Goal: Book appointment/travel/reservation

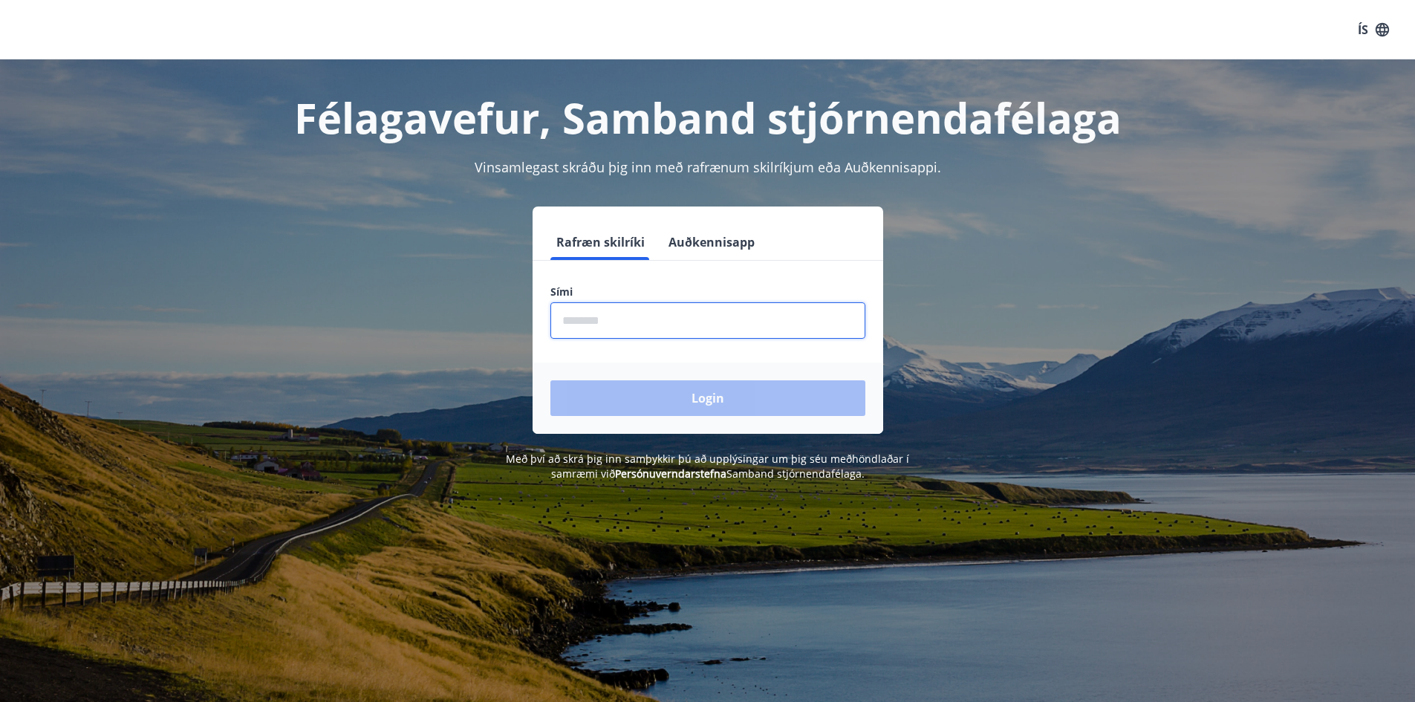
click at [573, 319] on input "phone" at bounding box center [707, 320] width 315 height 36
type input "********"
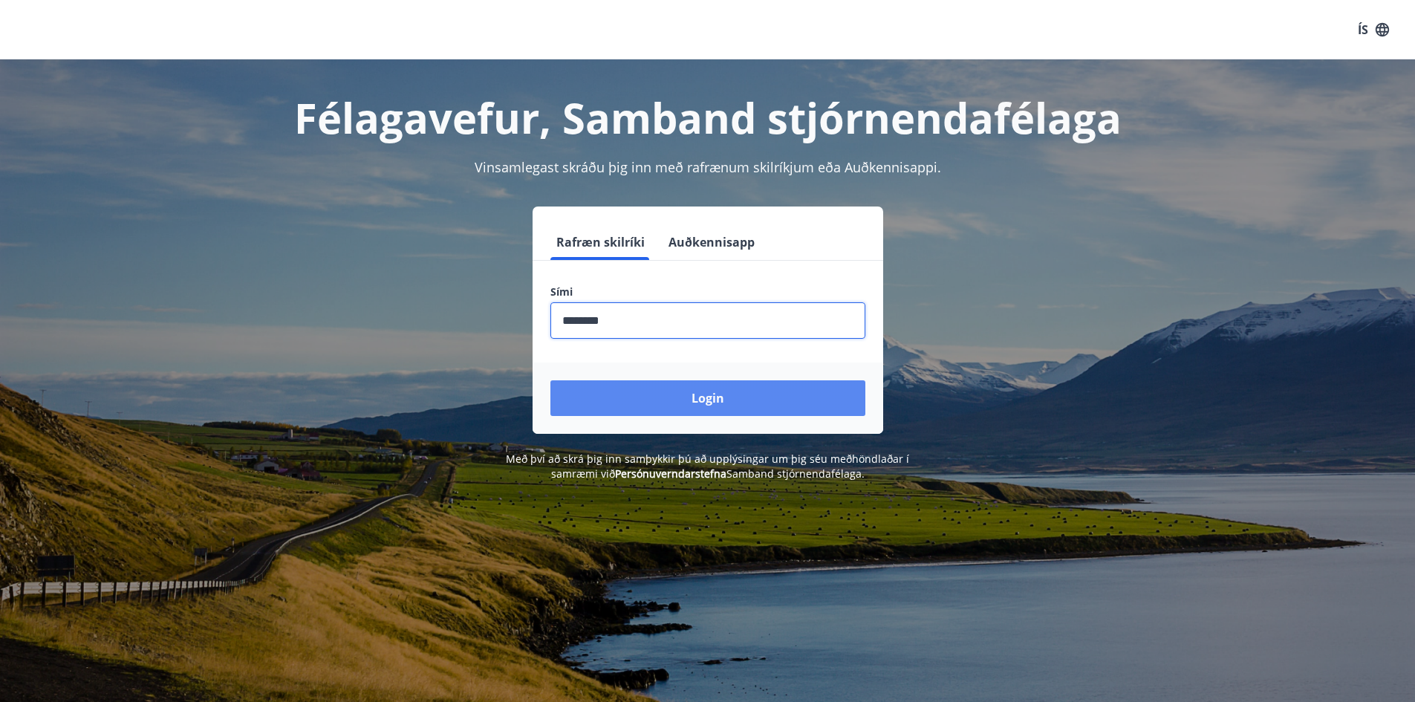
click at [649, 398] on button "Login" at bounding box center [707, 398] width 315 height 36
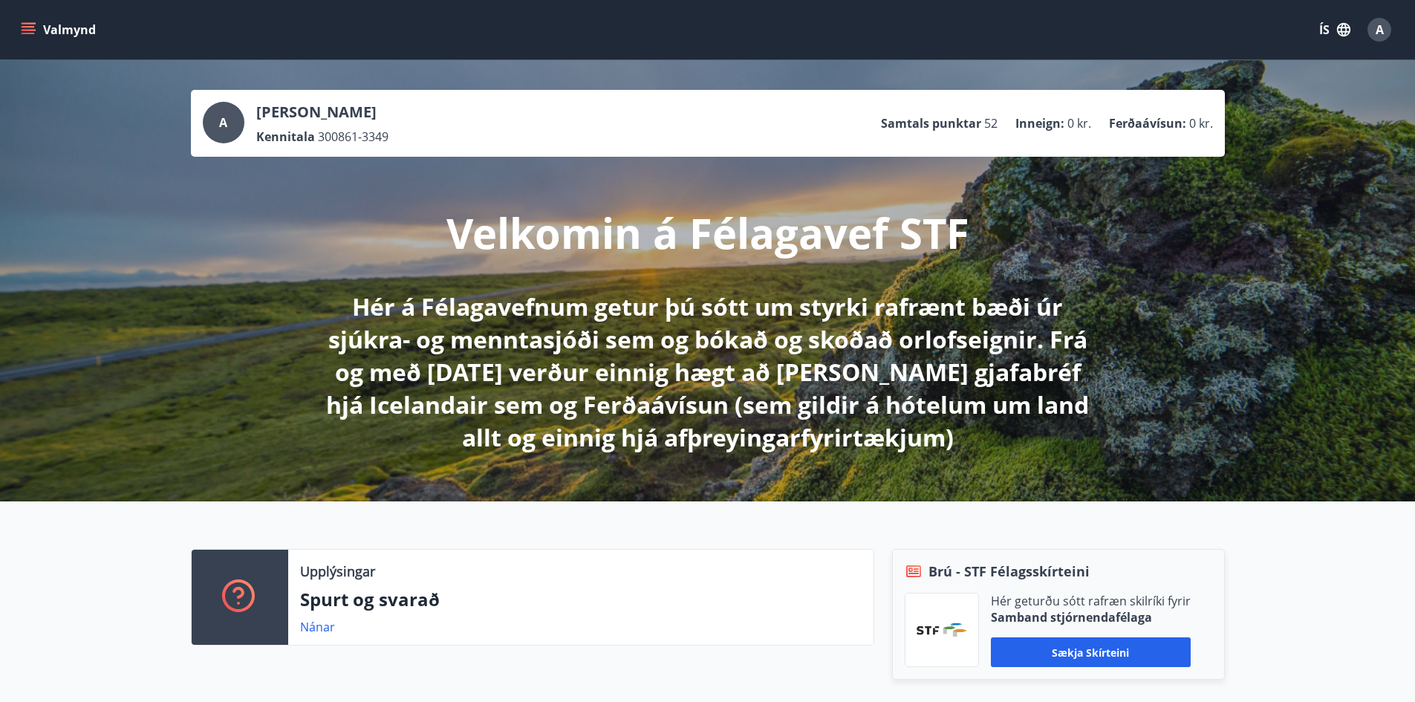
click at [29, 22] on icon "menu" at bounding box center [28, 29] width 15 height 15
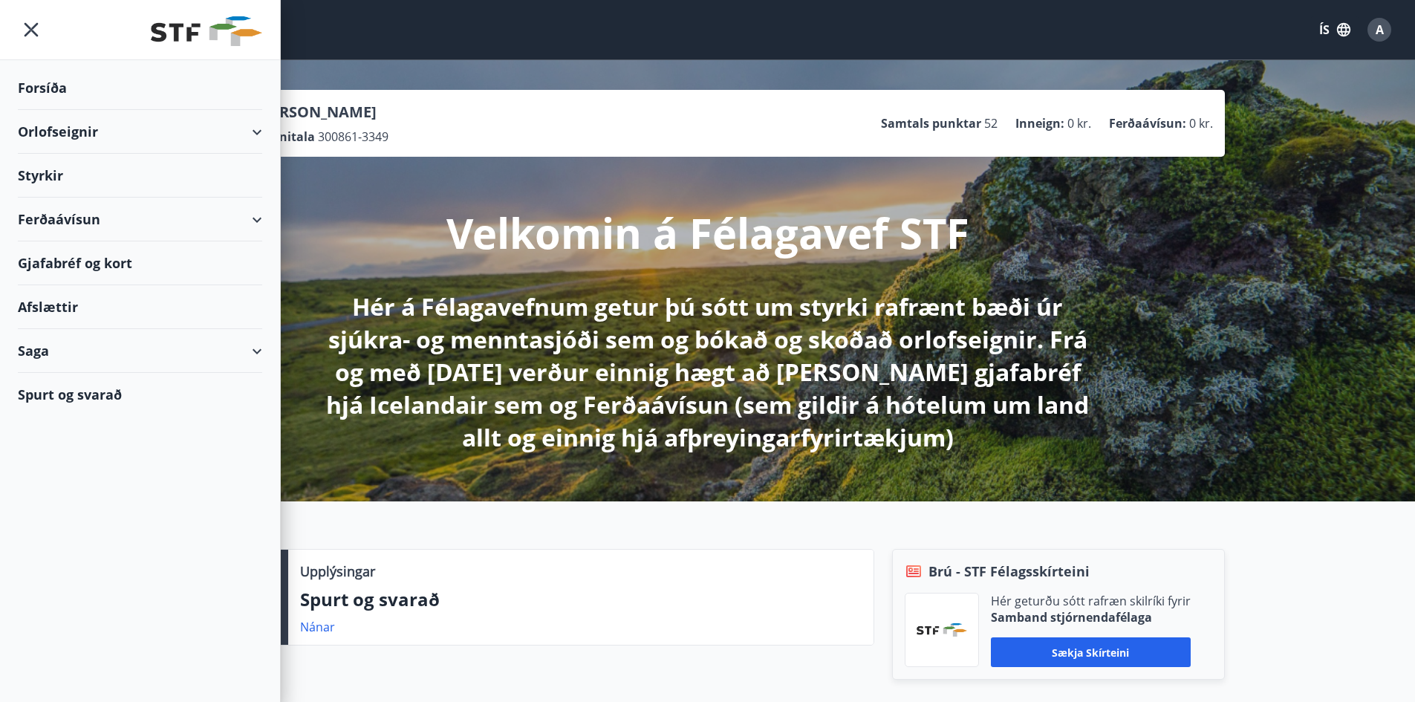
click at [62, 129] on div "Orlofseignir" at bounding box center [140, 132] width 244 height 44
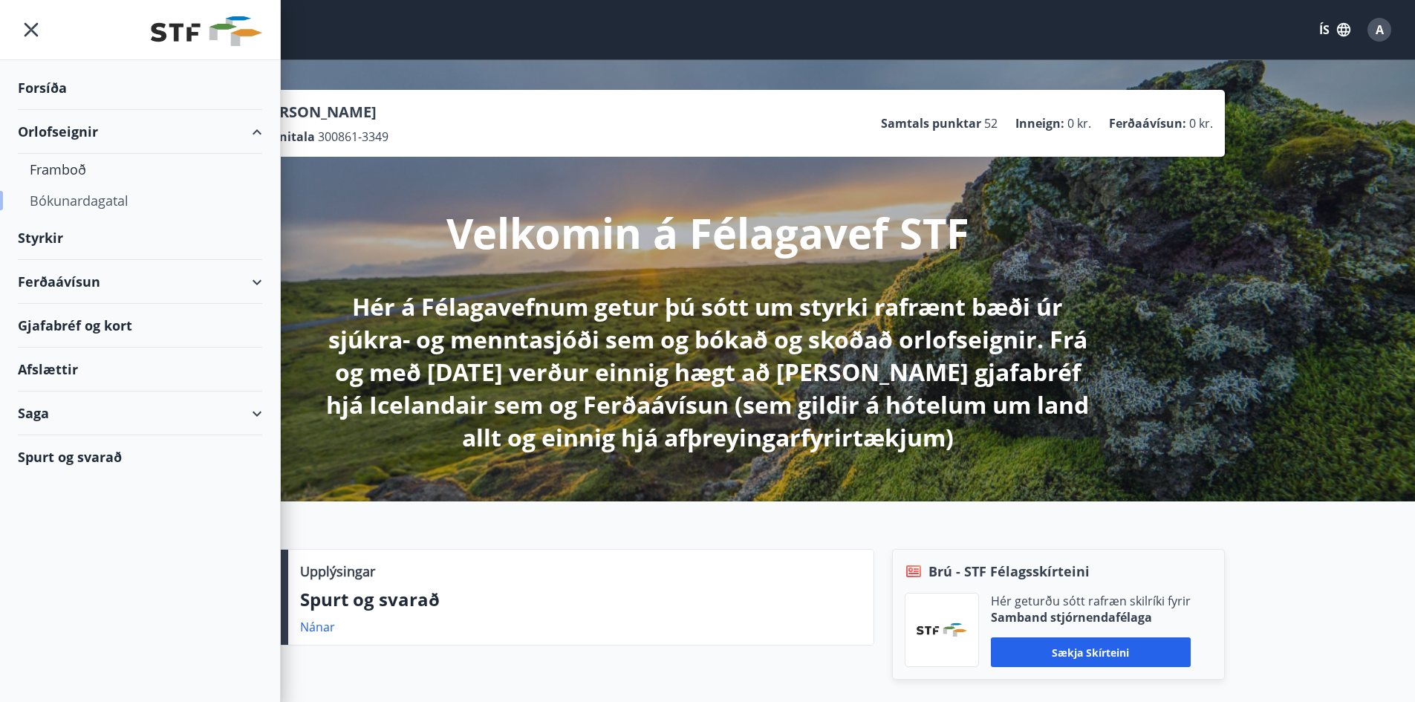
click at [72, 196] on div "Bókunardagatal" at bounding box center [140, 200] width 221 height 31
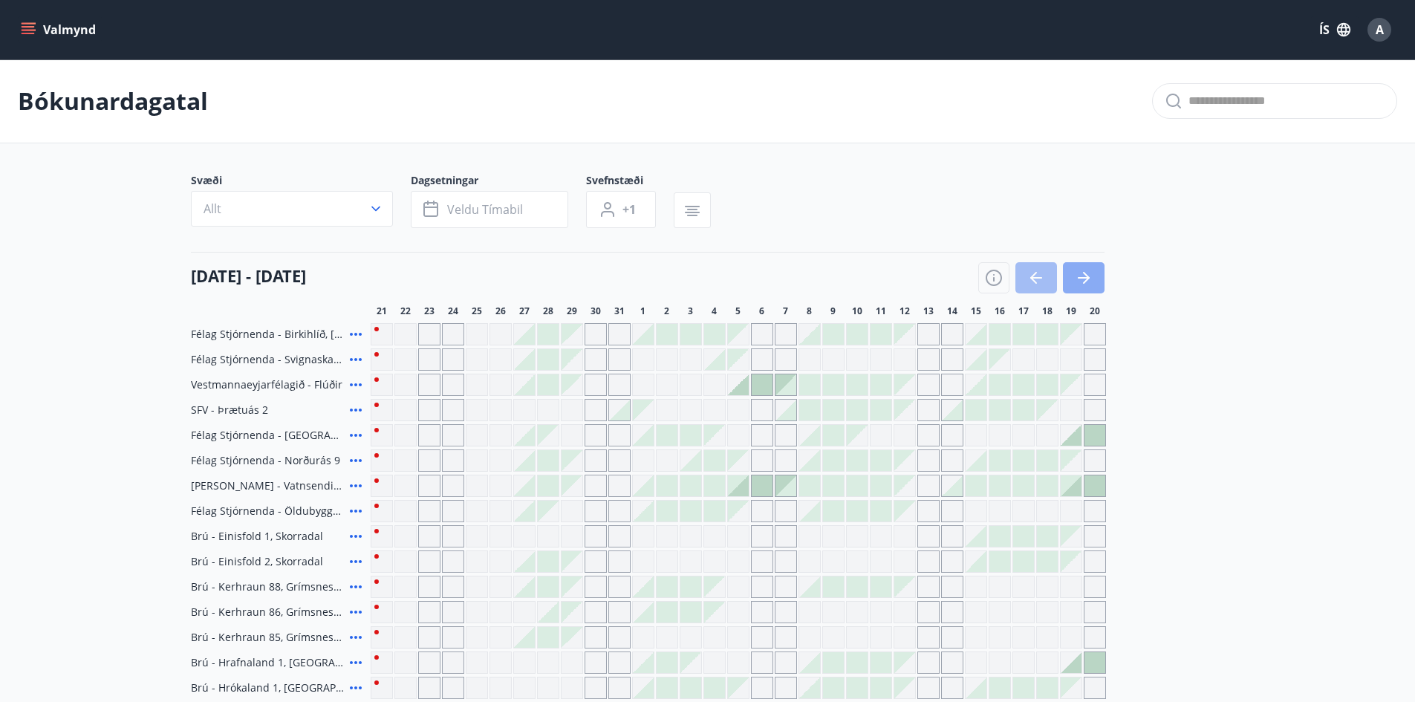
click at [1087, 269] on icon "button" at bounding box center [1084, 278] width 18 height 18
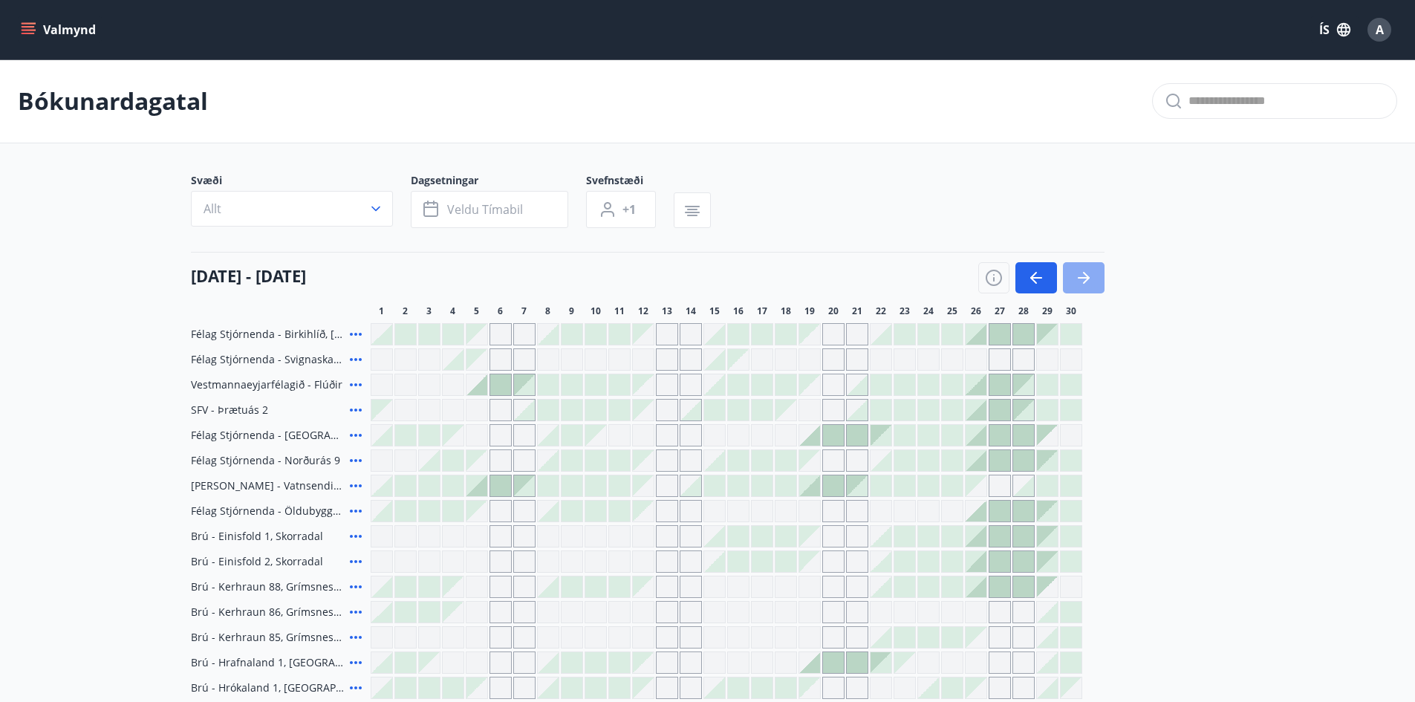
click at [1090, 276] on icon "button" at bounding box center [1084, 278] width 18 height 18
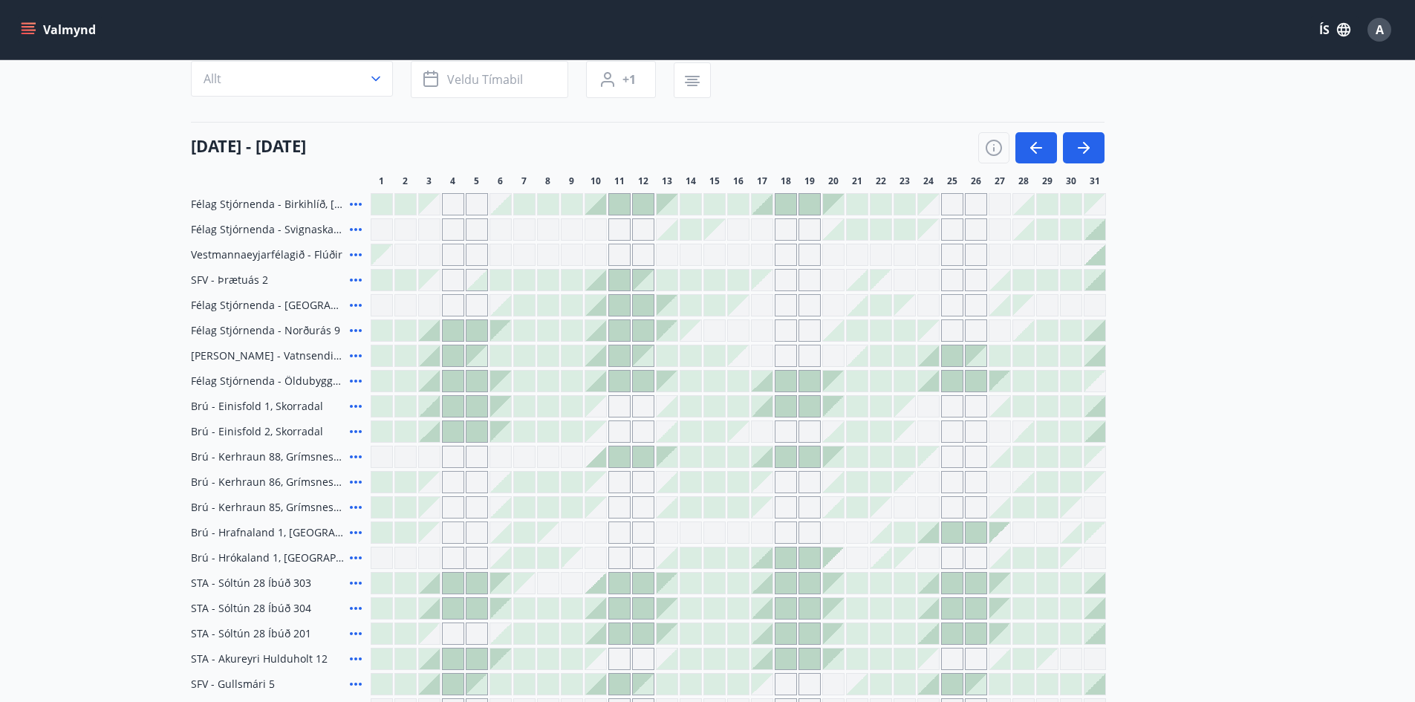
scroll to position [149, 0]
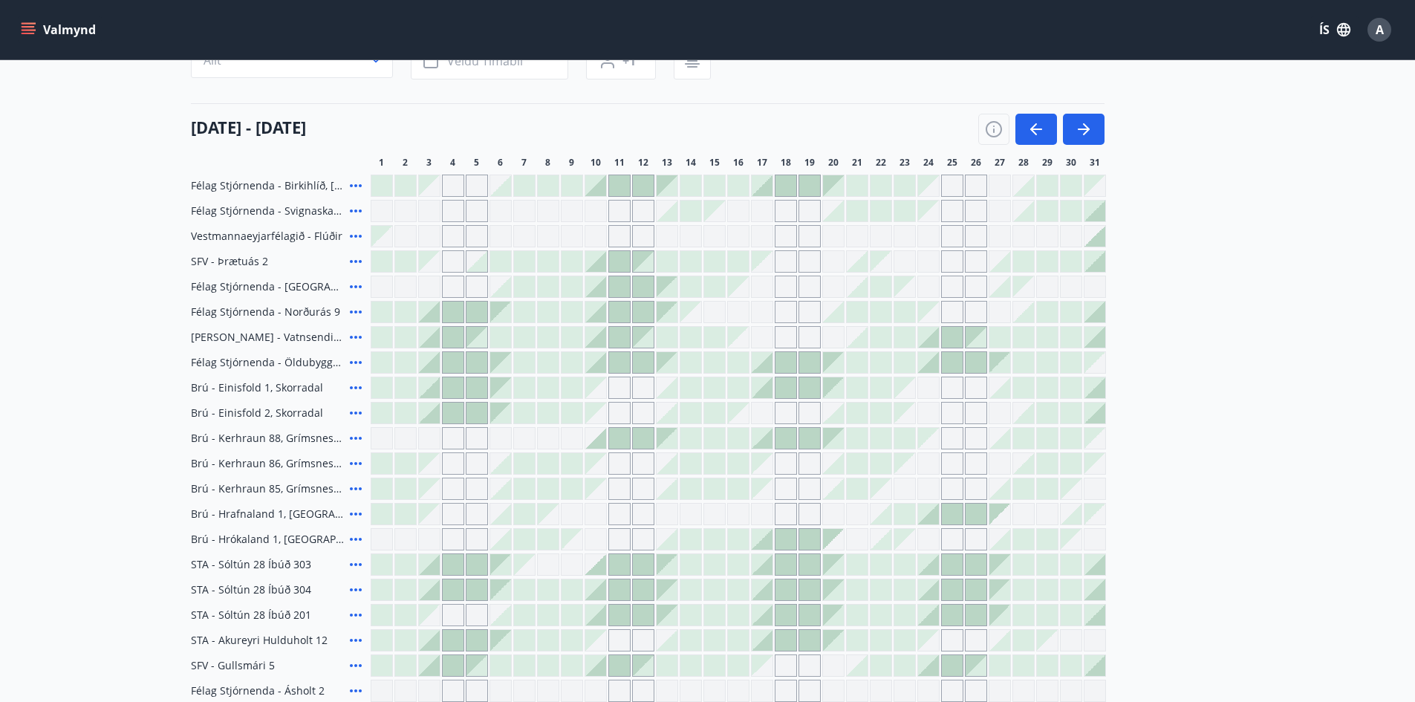
click at [30, 24] on icon "menu" at bounding box center [28, 29] width 15 height 15
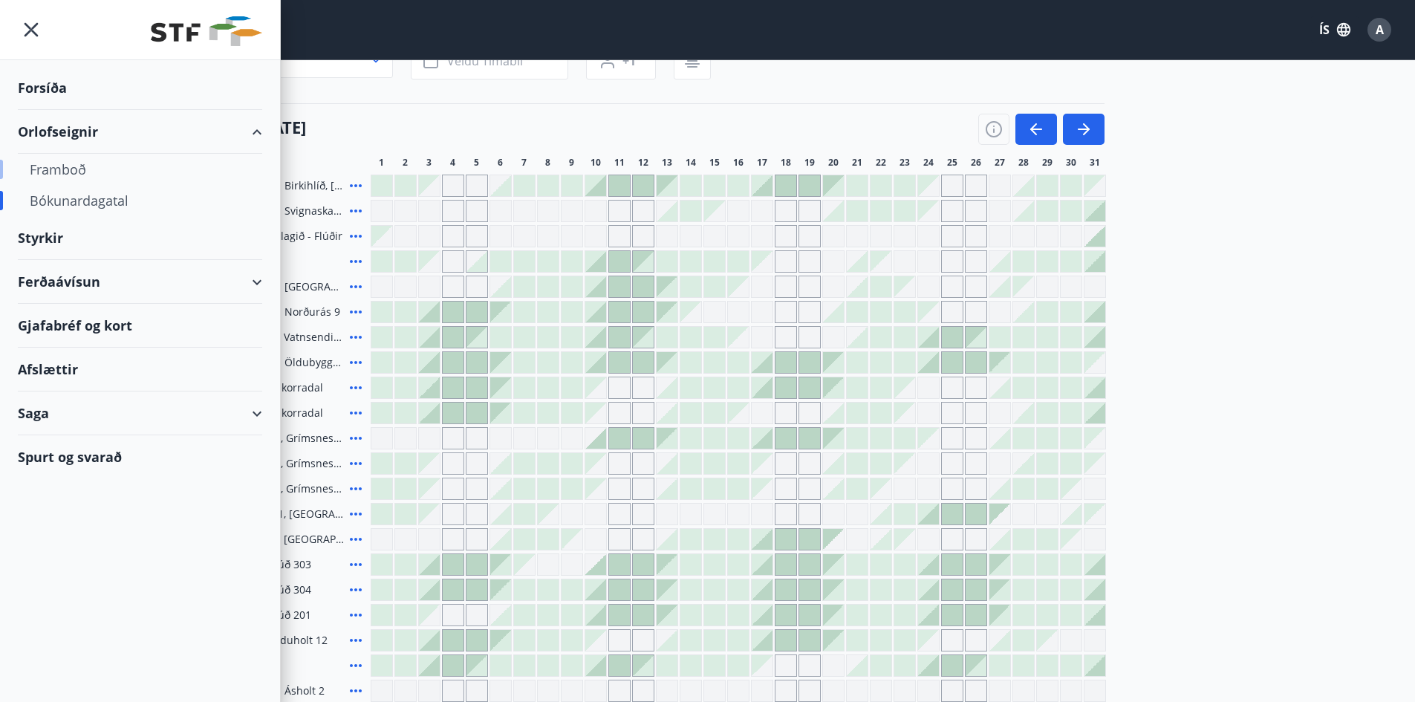
click at [58, 168] on div "Framboð" at bounding box center [140, 169] width 221 height 31
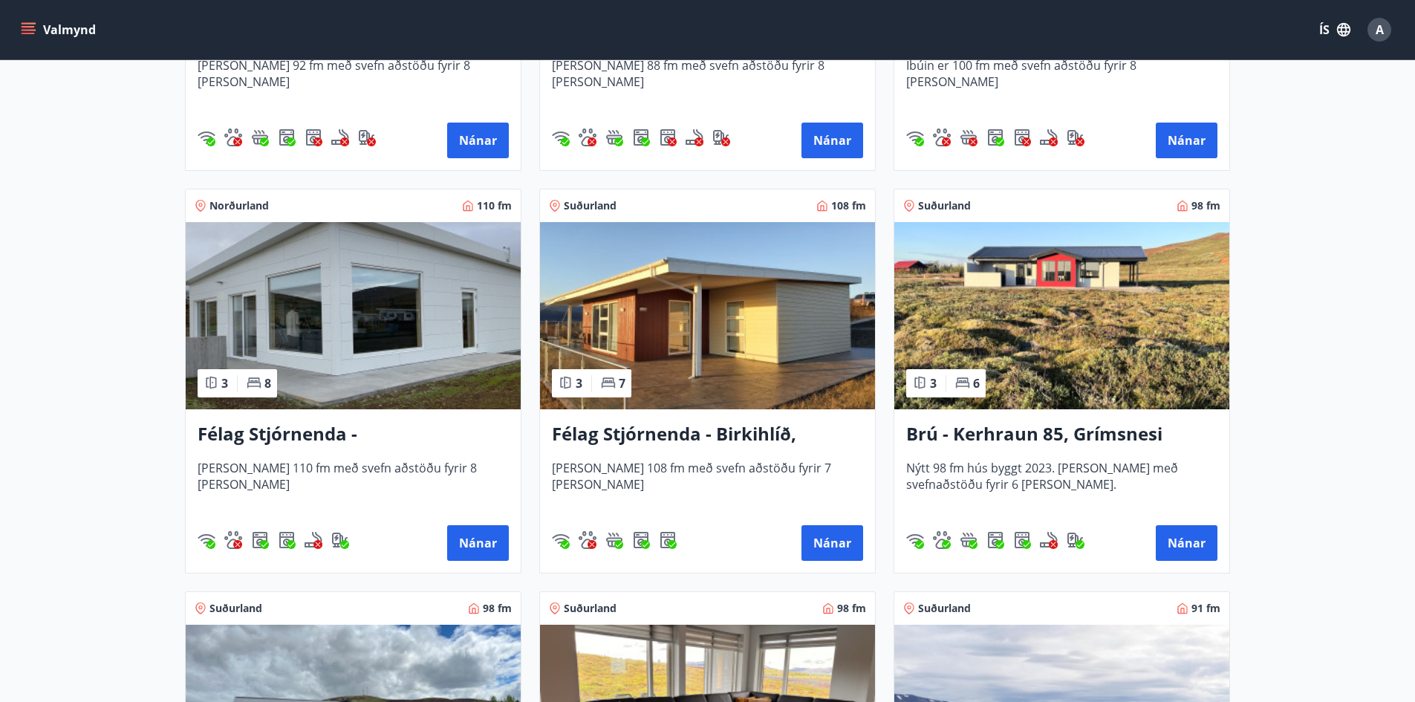
scroll to position [2972, 0]
click at [649, 426] on h3 "Félag Stjórnenda - Birkihlíð, [GEOGRAPHIC_DATA]" at bounding box center [707, 433] width 311 height 27
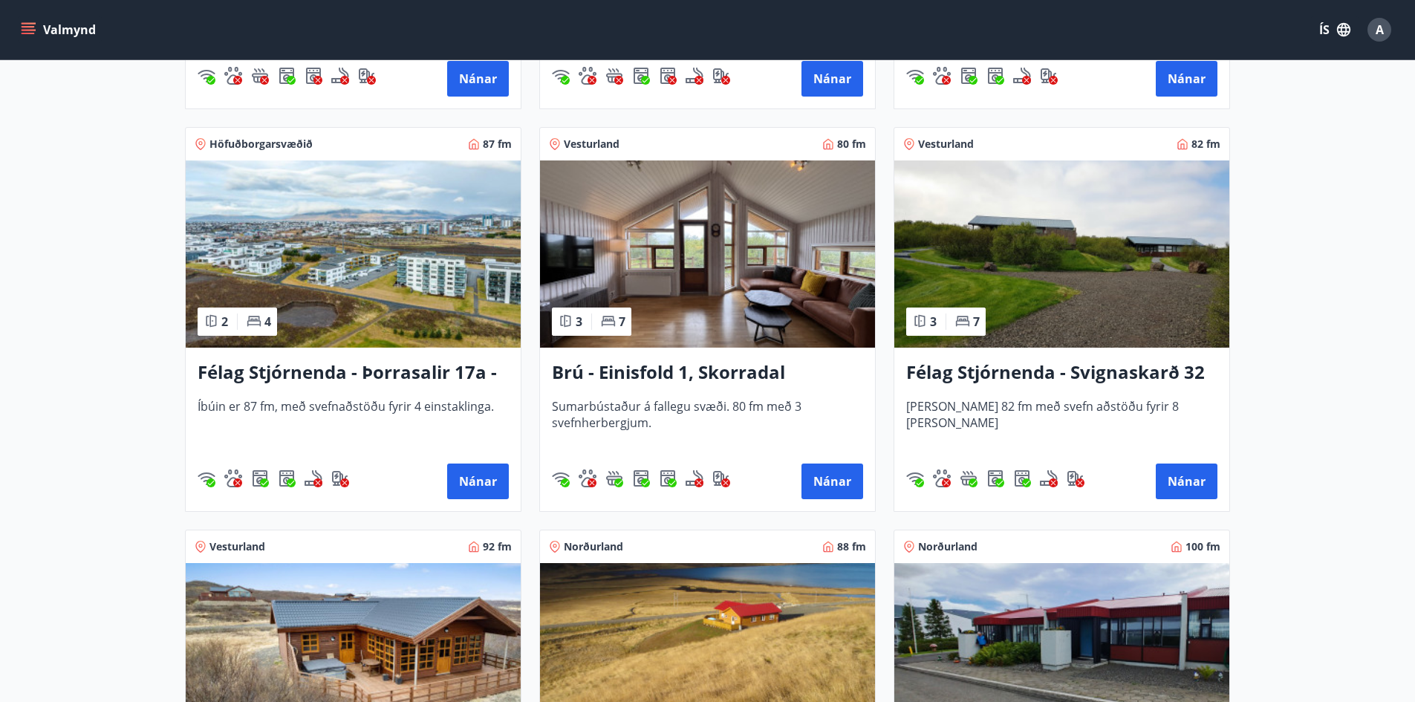
scroll to position [2229, 0]
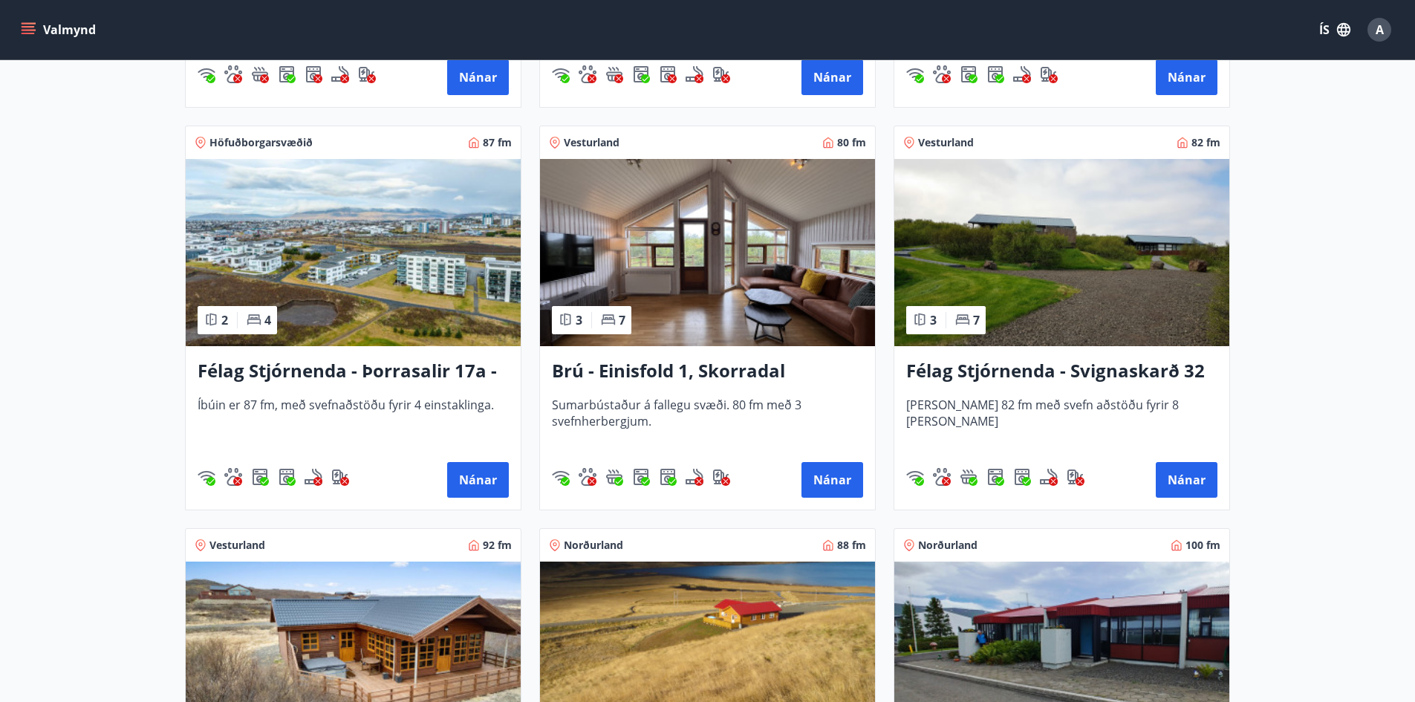
click at [692, 368] on h3 "Brú - Einisfold 1, Skorradal" at bounding box center [707, 371] width 311 height 27
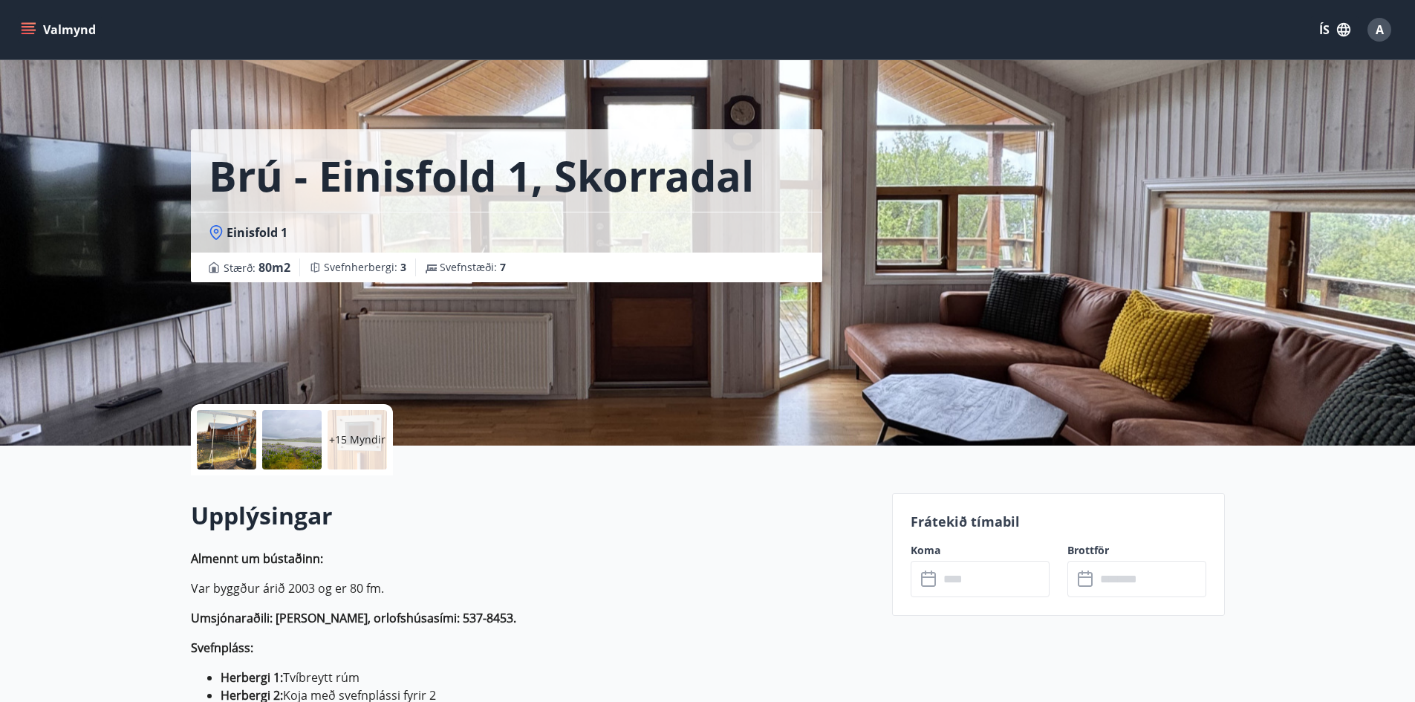
click at [236, 435] on div at bounding box center [226, 439] width 59 height 59
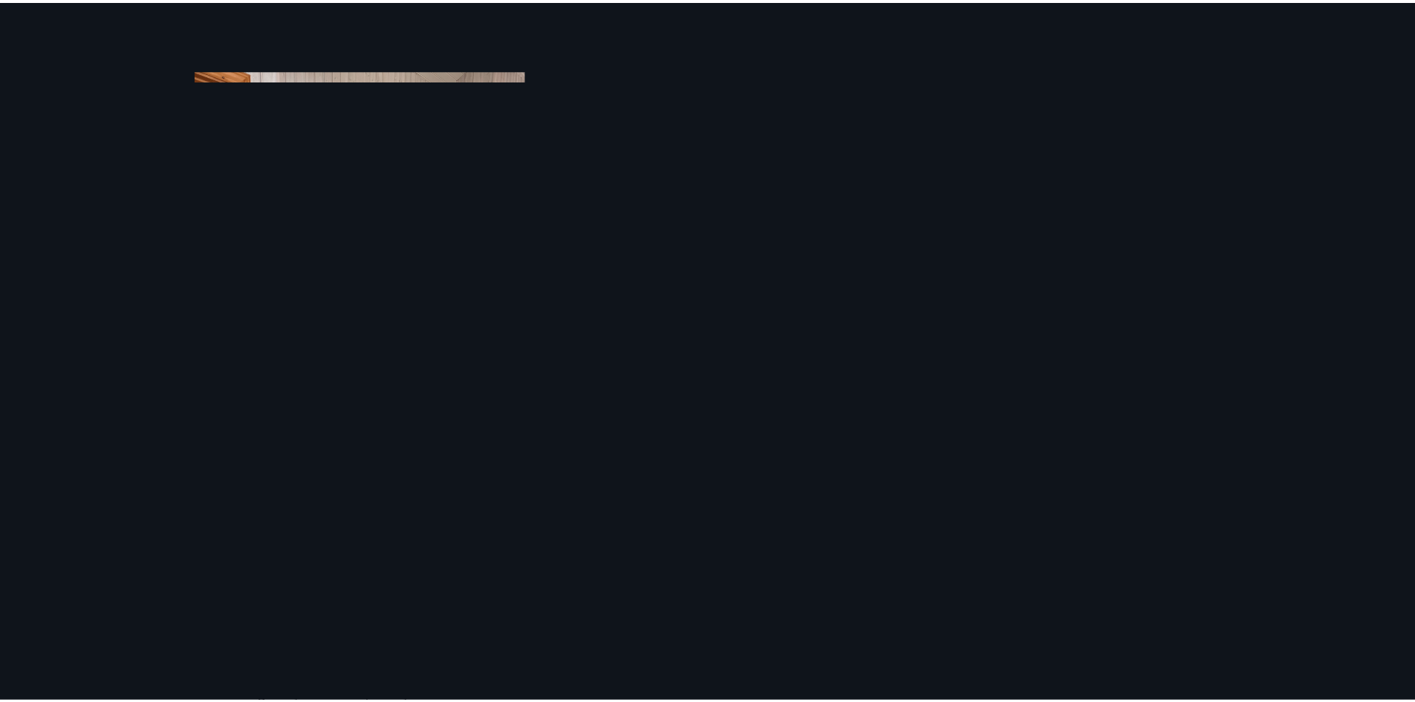
scroll to position [2261, 0]
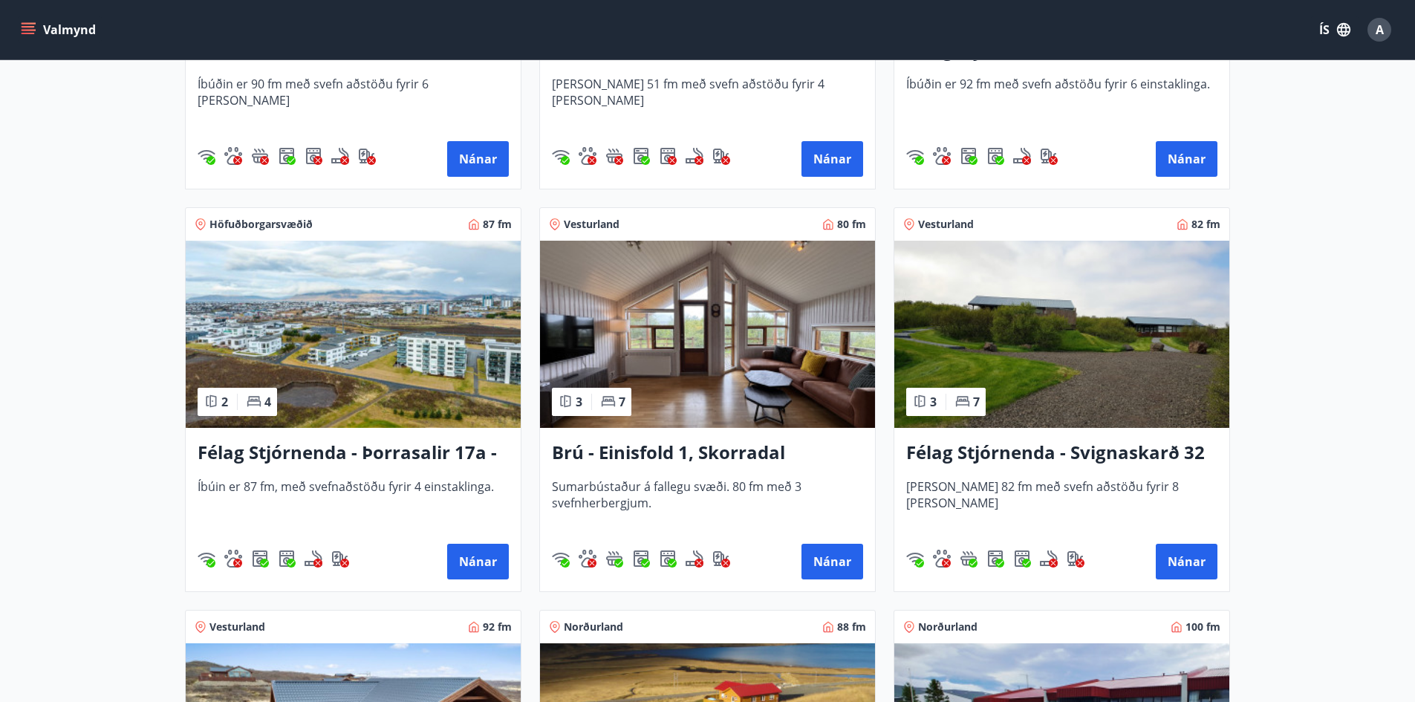
scroll to position [2154, 0]
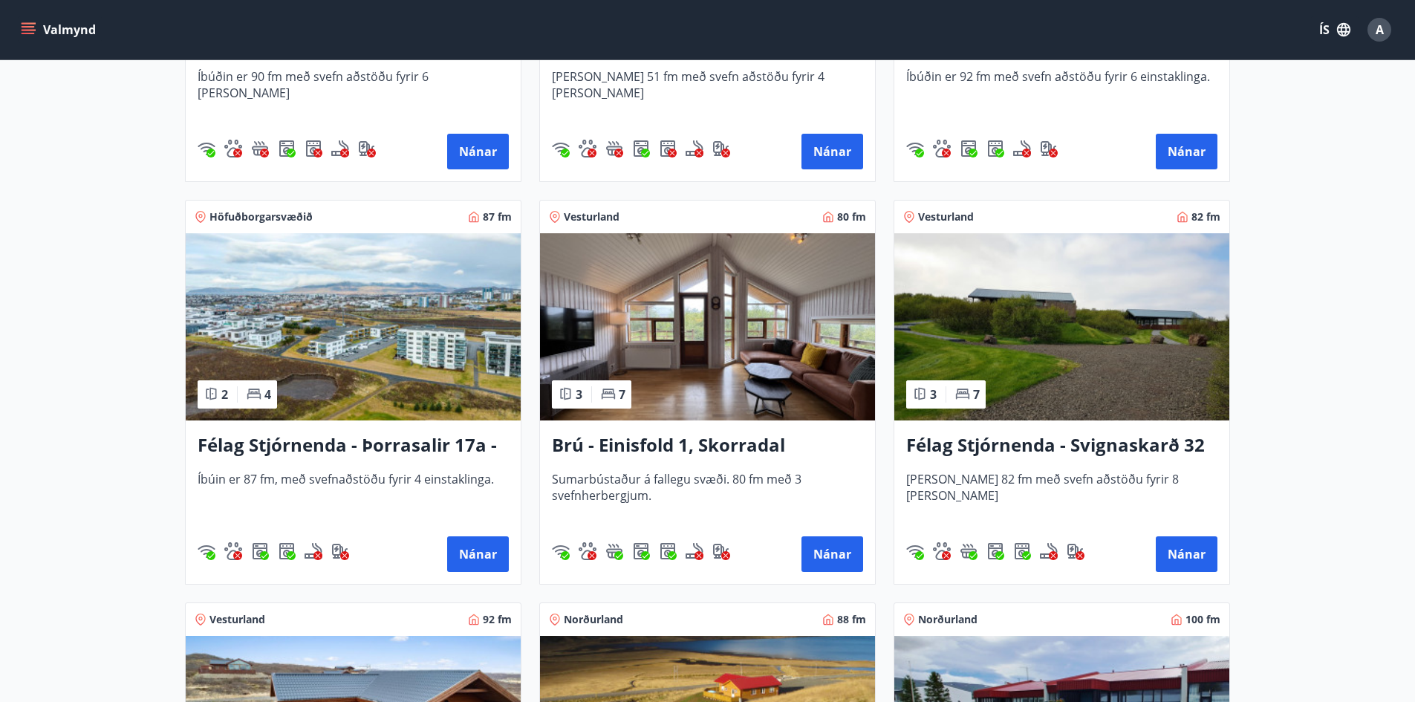
click at [654, 437] on h3 "Brú - Einisfold 1, Skorradal" at bounding box center [707, 445] width 311 height 27
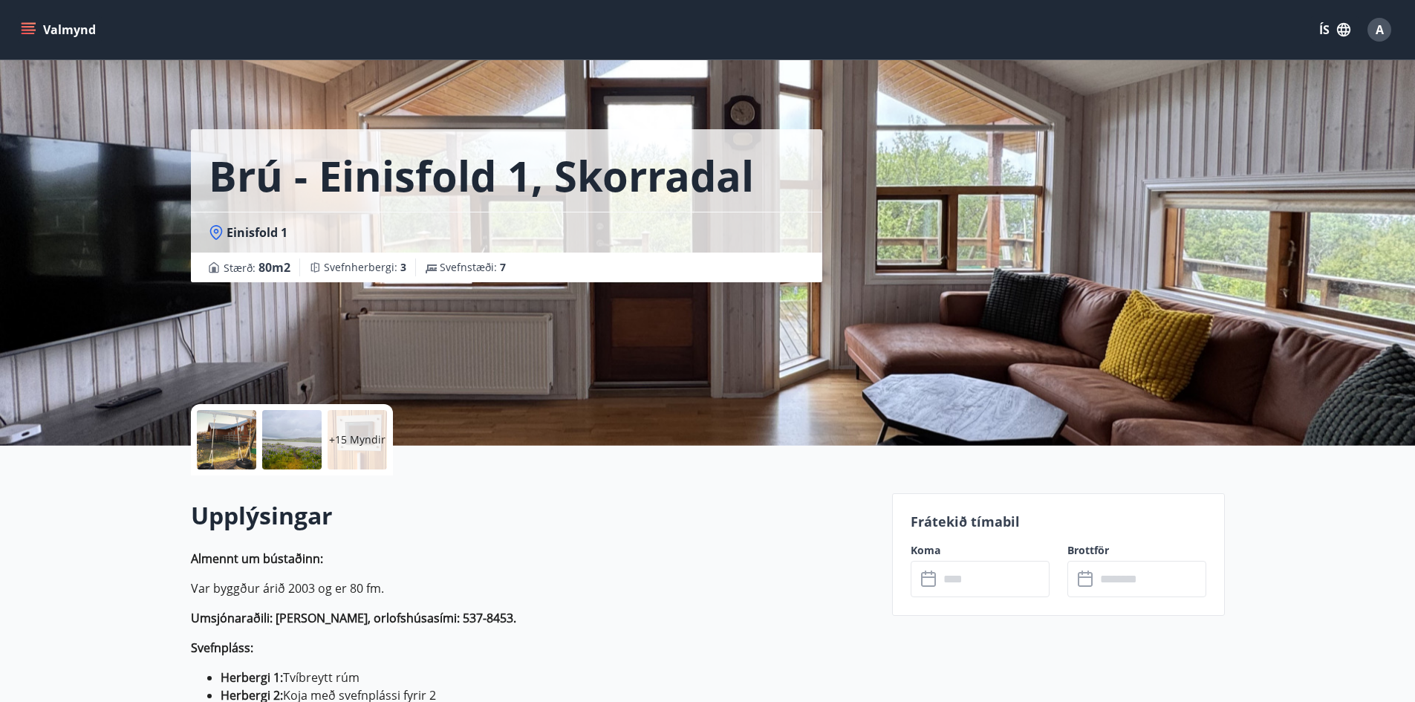
click at [227, 428] on div at bounding box center [226, 439] width 59 height 59
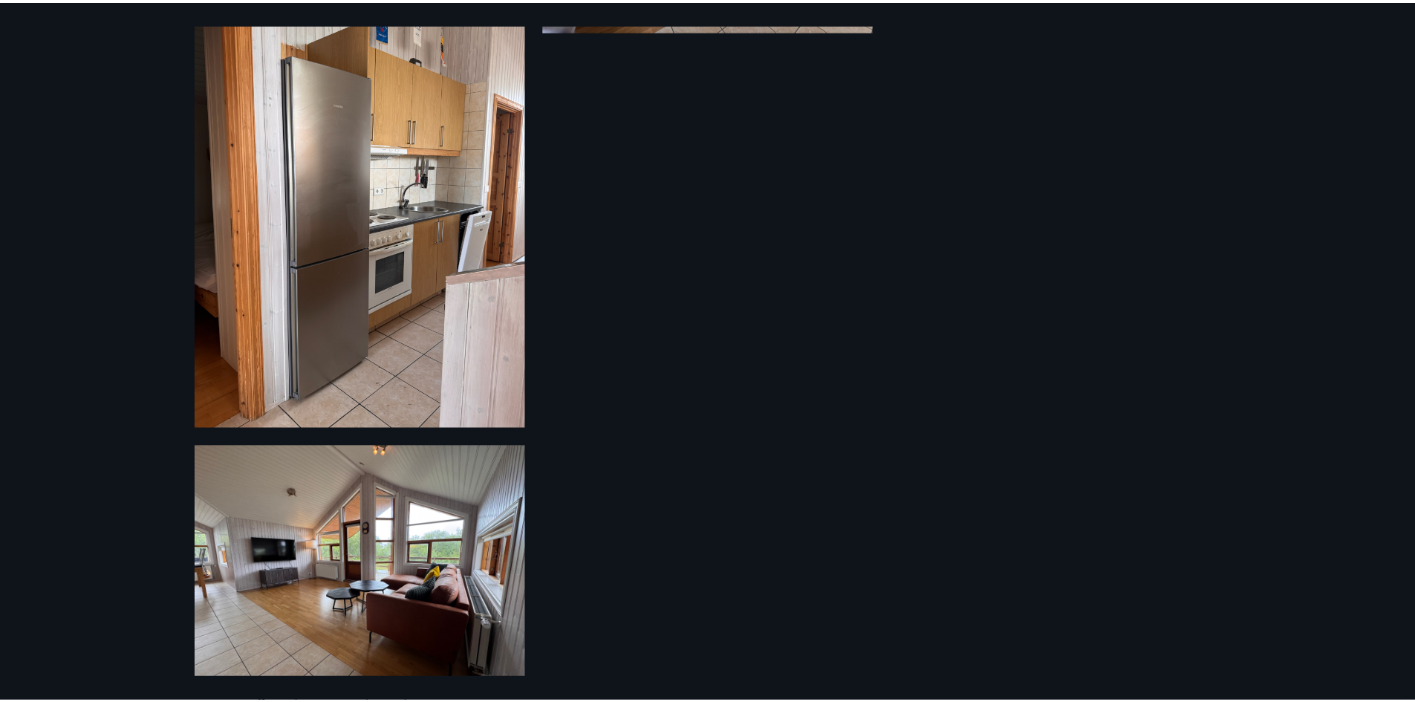
scroll to position [2261, 0]
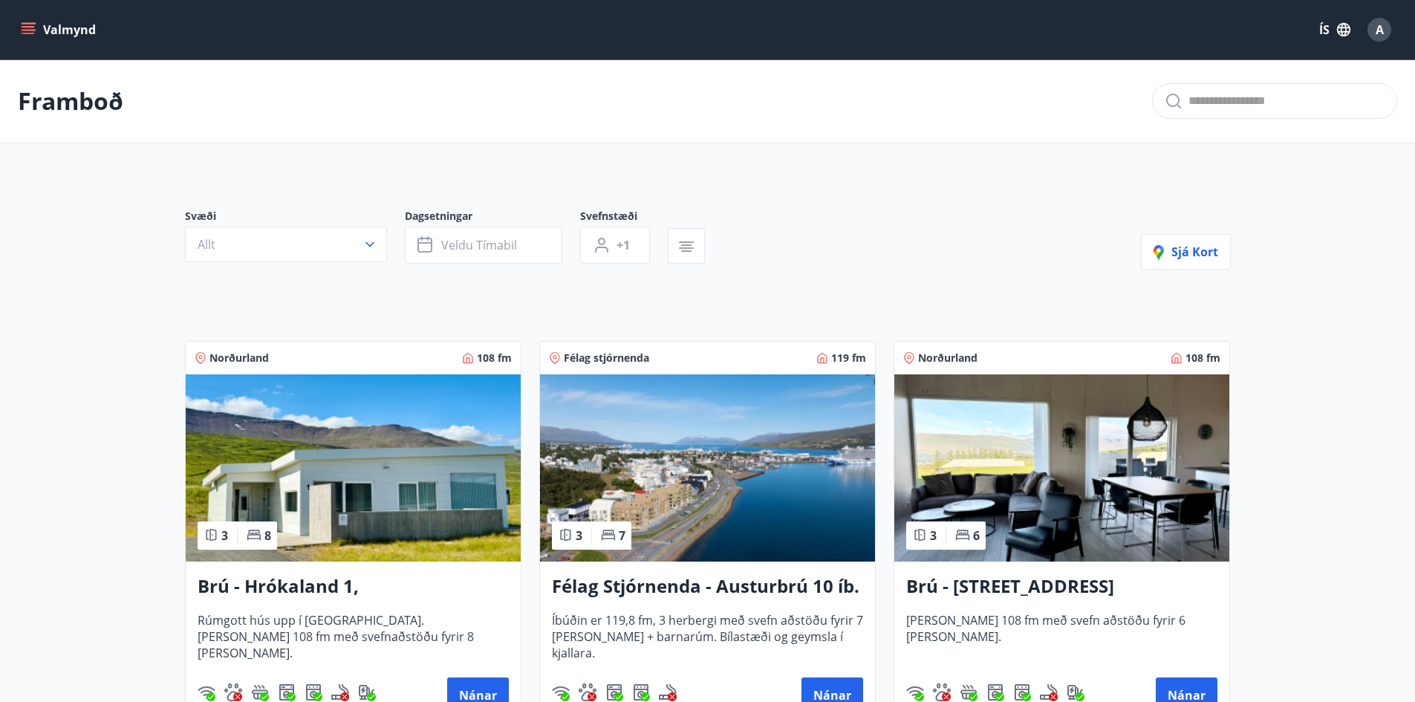
click at [27, 23] on icon "menu" at bounding box center [30, 23] width 16 height 1
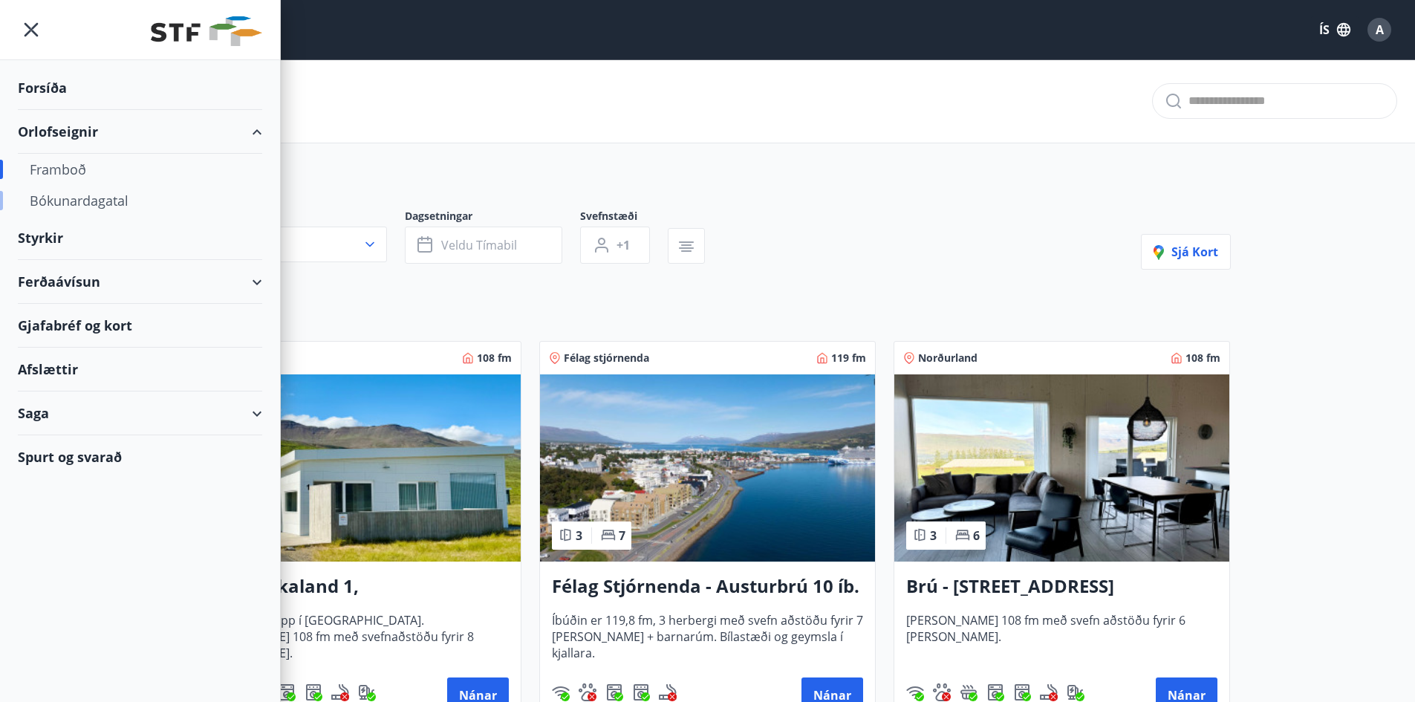
click at [49, 196] on div "Bókunardagatal" at bounding box center [140, 200] width 221 height 31
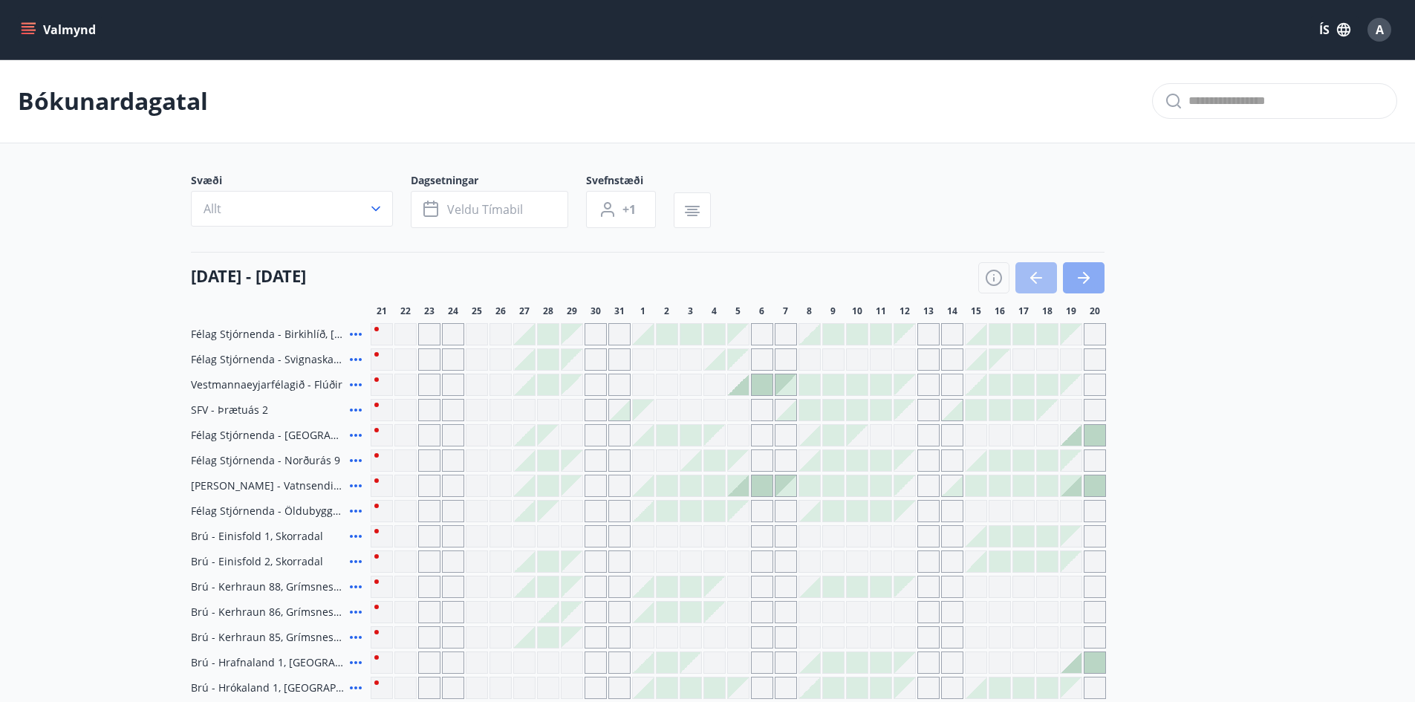
click at [1084, 275] on icon "button" at bounding box center [1084, 278] width 18 height 18
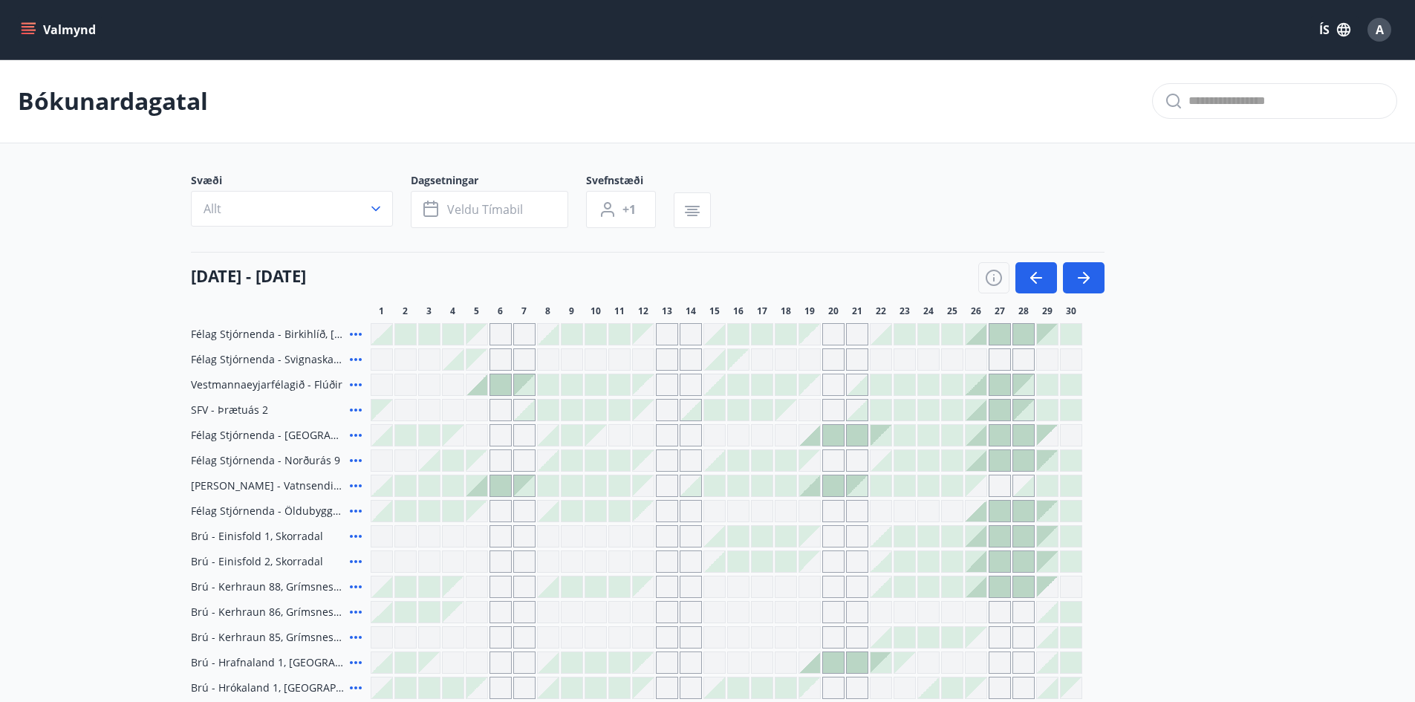
drag, startPoint x: 1084, startPoint y: 277, endPoint x: 1183, endPoint y: 322, distance: 108.4
click at [1084, 278] on icon "button" at bounding box center [1084, 277] width 12 height 1
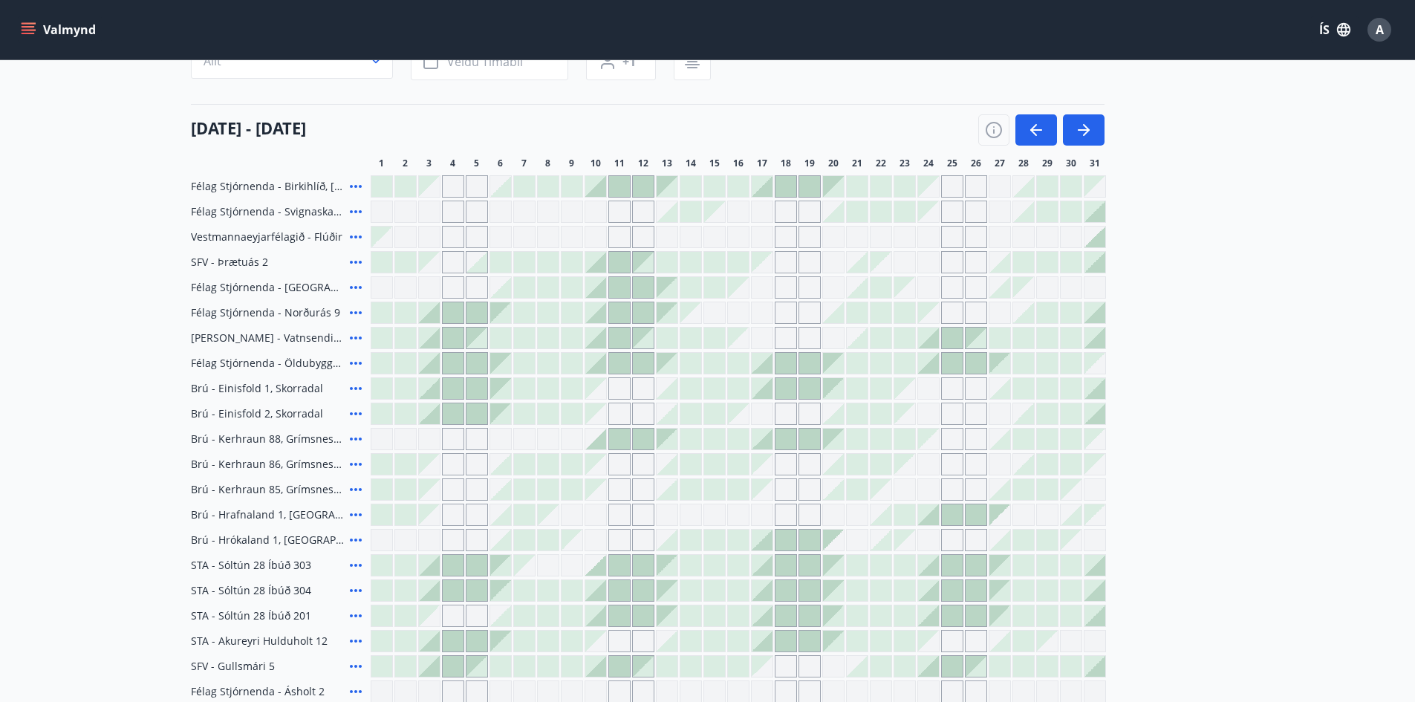
scroll to position [149, 0]
click at [31, 25] on icon "menu" at bounding box center [28, 29] width 15 height 15
click at [357, 94] on div "Svæði Allt Dagsetningar Veldu tímabil Svefnstæði +1 [DATE] - [DATE] 1 2 3 4 5 6…" at bounding box center [708, 452] width 1034 height 854
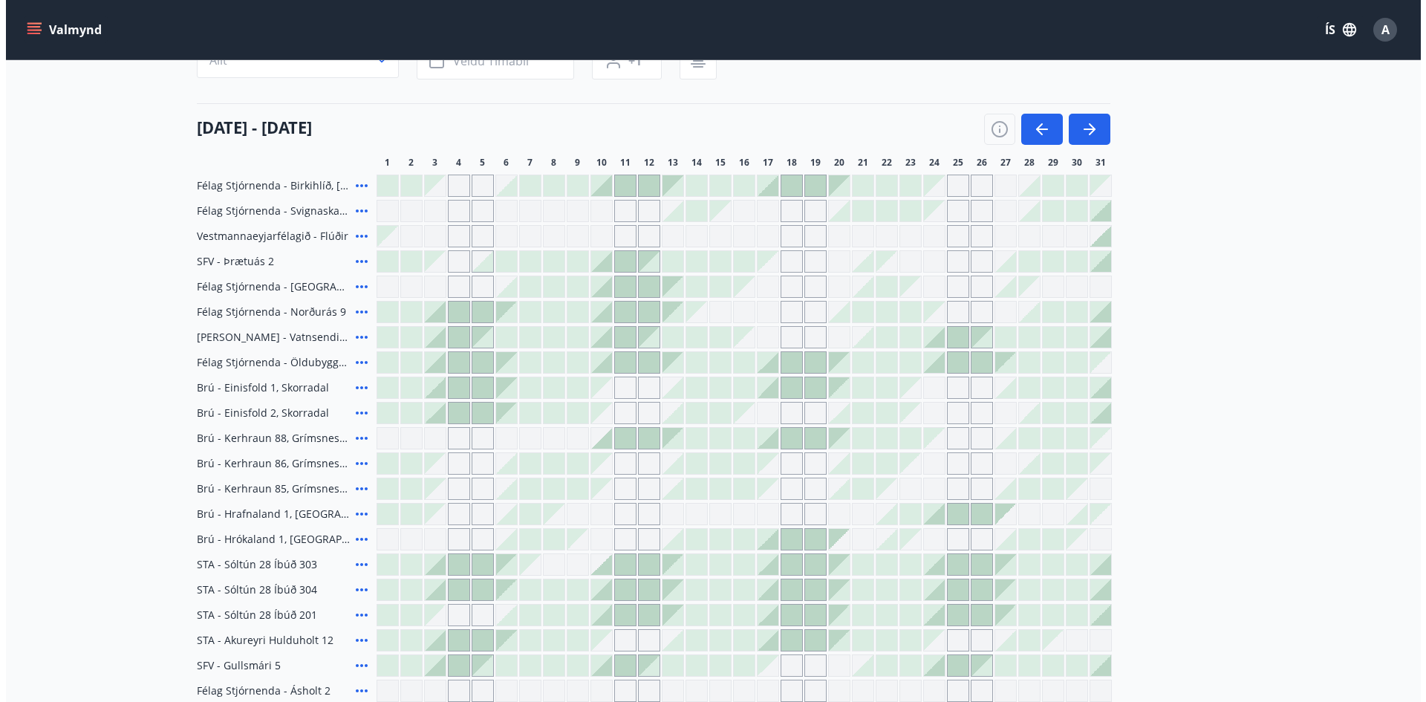
scroll to position [0, 0]
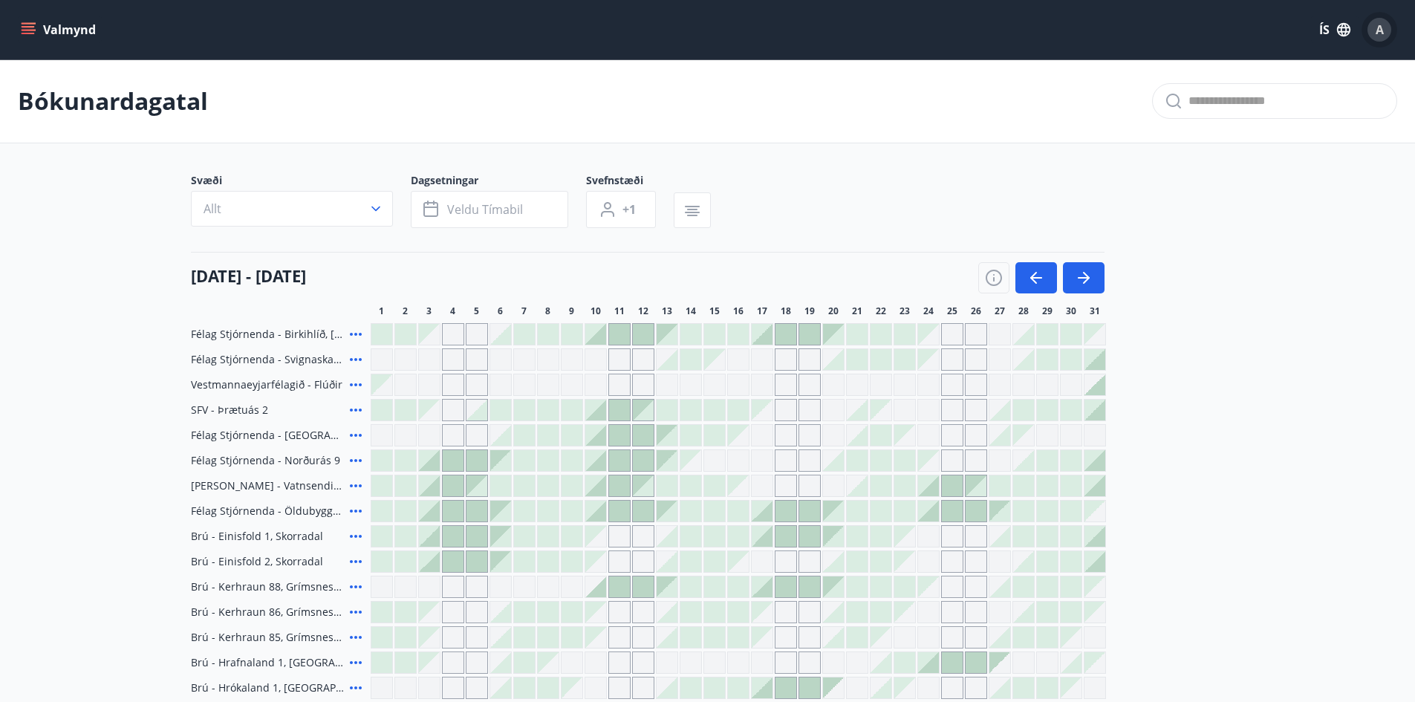
click at [1377, 29] on span "A" at bounding box center [1380, 30] width 8 height 16
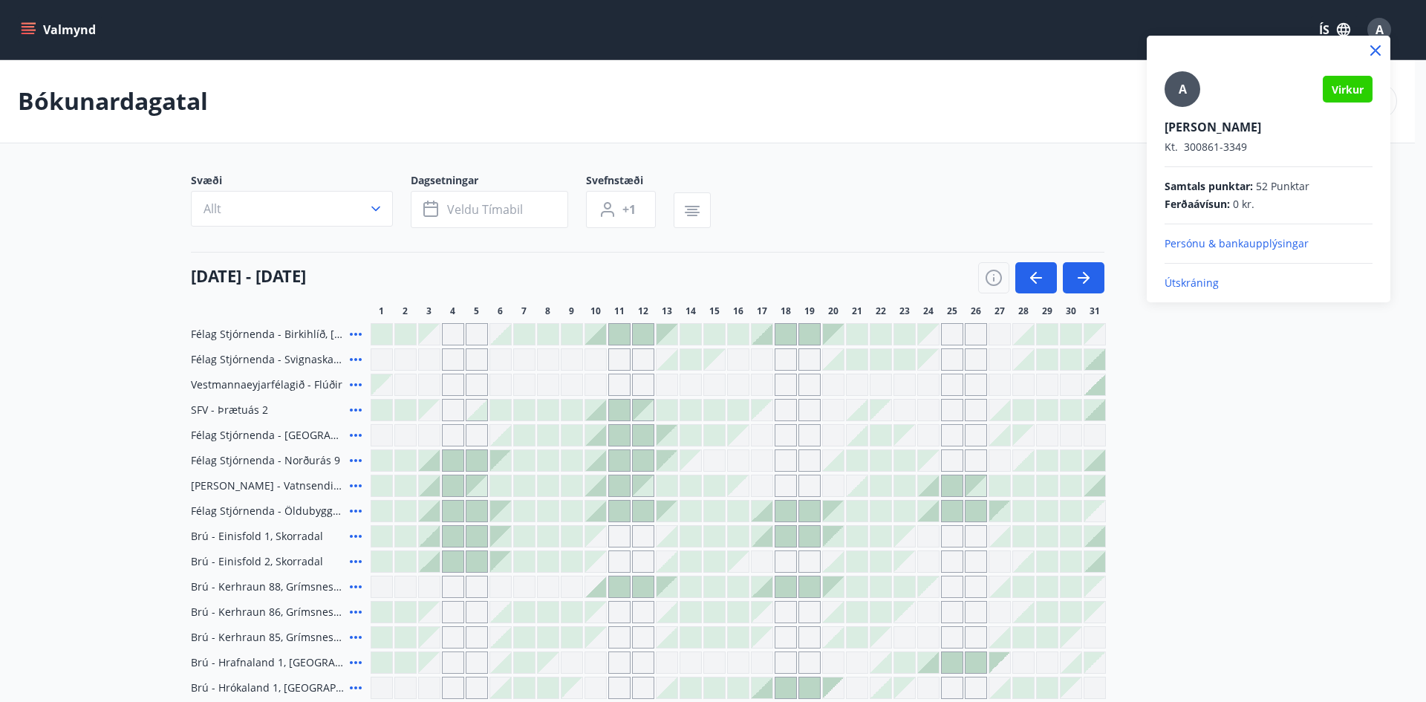
click at [1188, 281] on p "Útskráning" at bounding box center [1269, 283] width 208 height 15
